Goal: Information Seeking & Learning: Learn about a topic

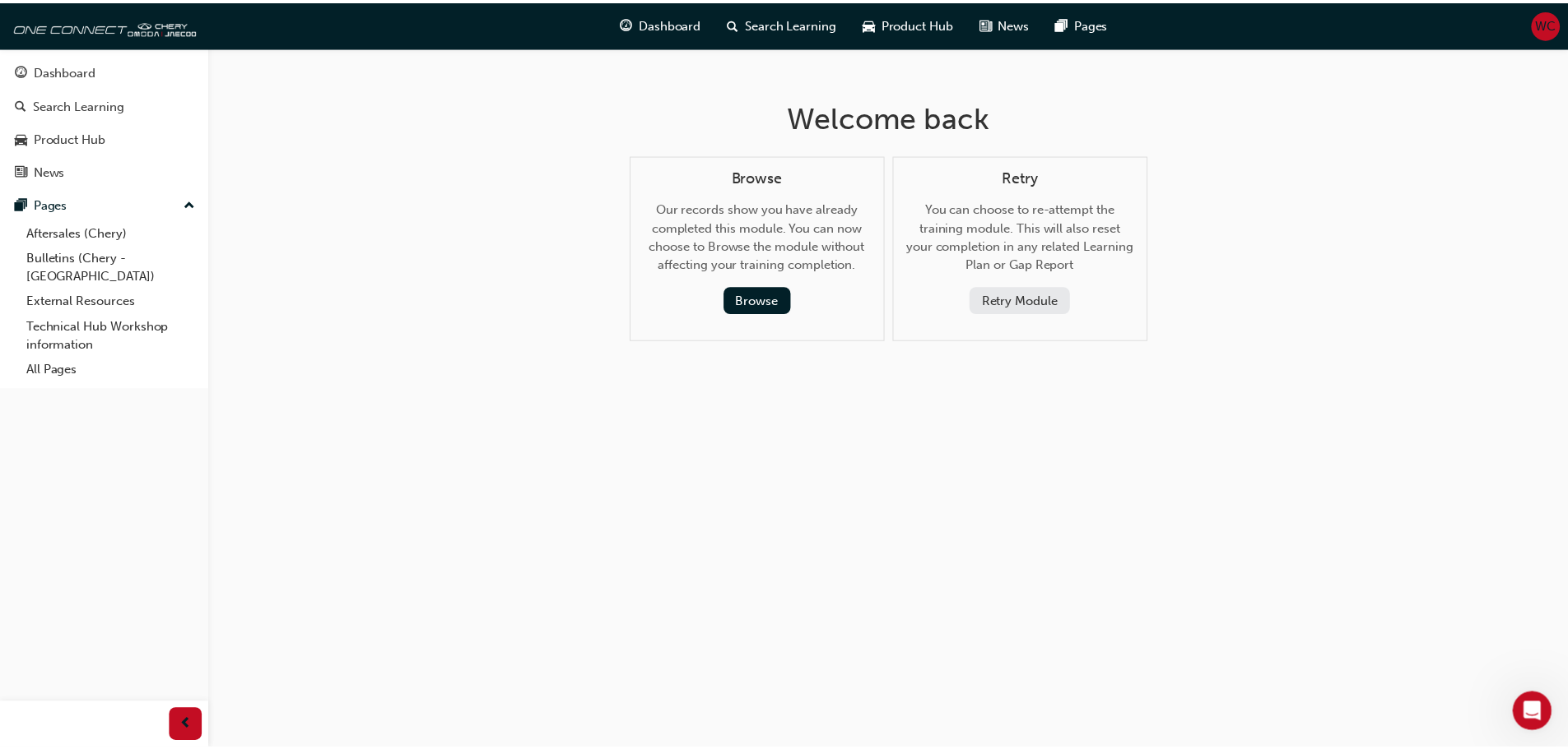
scroll to position [60, 0]
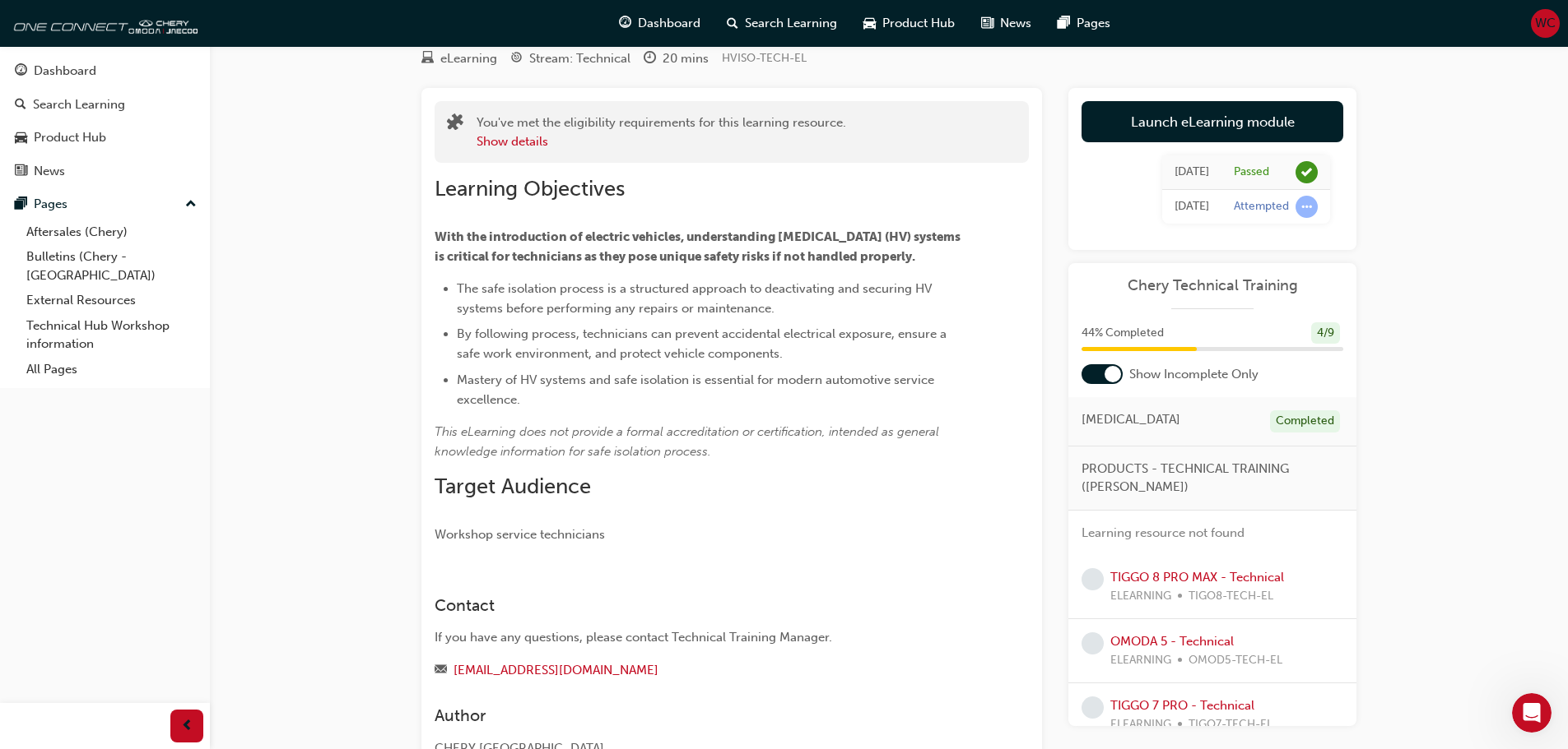
scroll to position [188, 0]
